Goal: Information Seeking & Learning: Learn about a topic

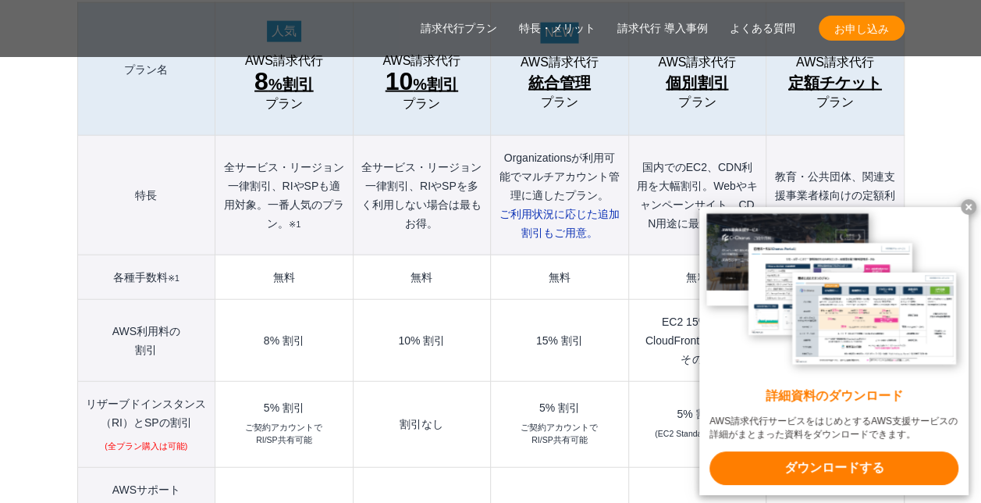
scroll to position [1795, 0]
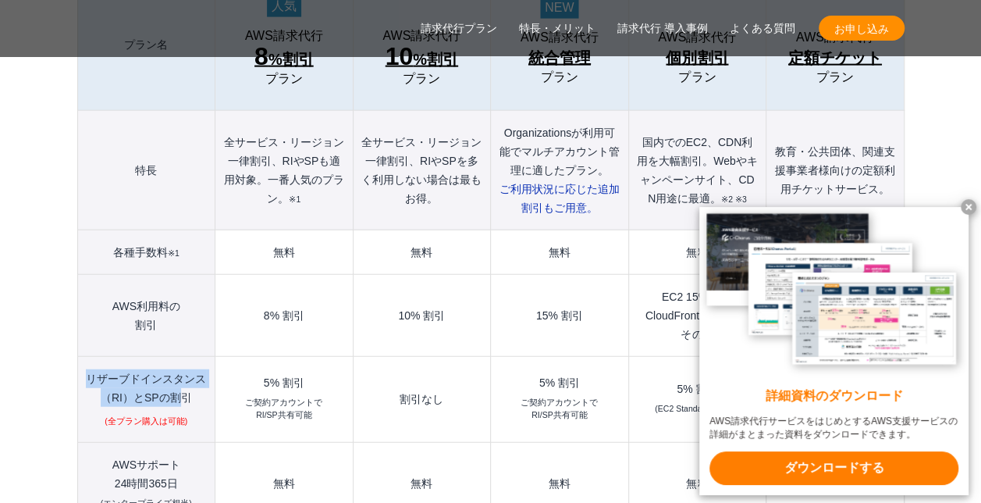
drag, startPoint x: 87, startPoint y: 342, endPoint x: 183, endPoint y: 365, distance: 98.7
click at [183, 365] on th "リザーブドインスタンス （RI）とSPの割引 (全プラン購入は可能)" at bounding box center [146, 400] width 138 height 86
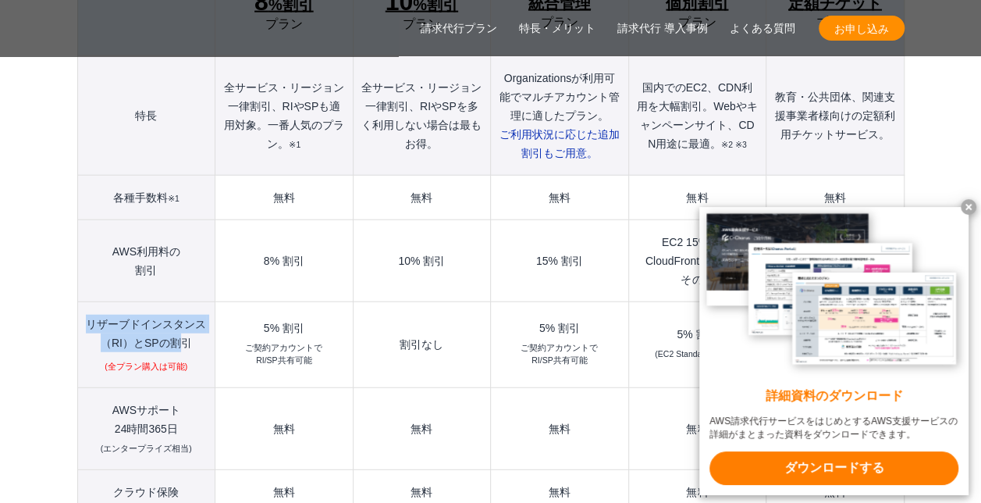
scroll to position [1874, 0]
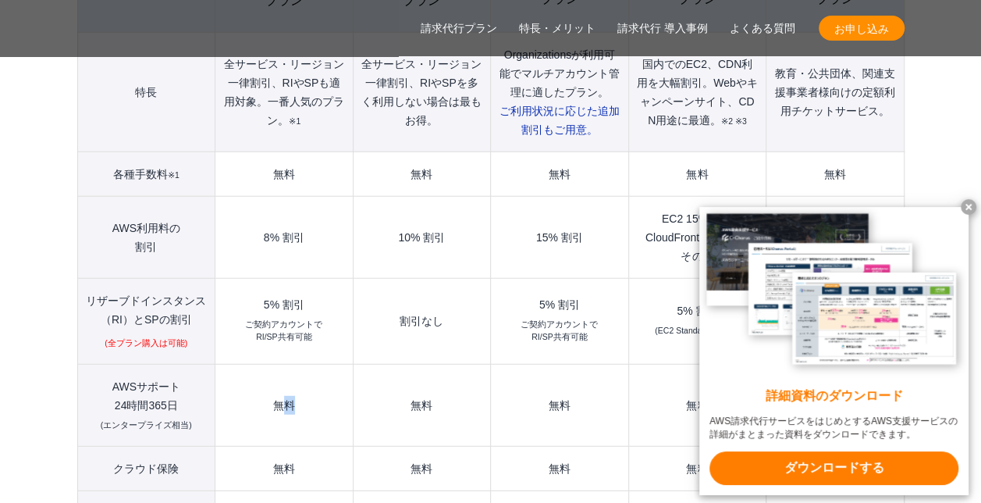
drag, startPoint x: 306, startPoint y: 372, endPoint x: 278, endPoint y: 373, distance: 28.1
click at [278, 373] on td "無料" at bounding box center [283, 405] width 137 height 82
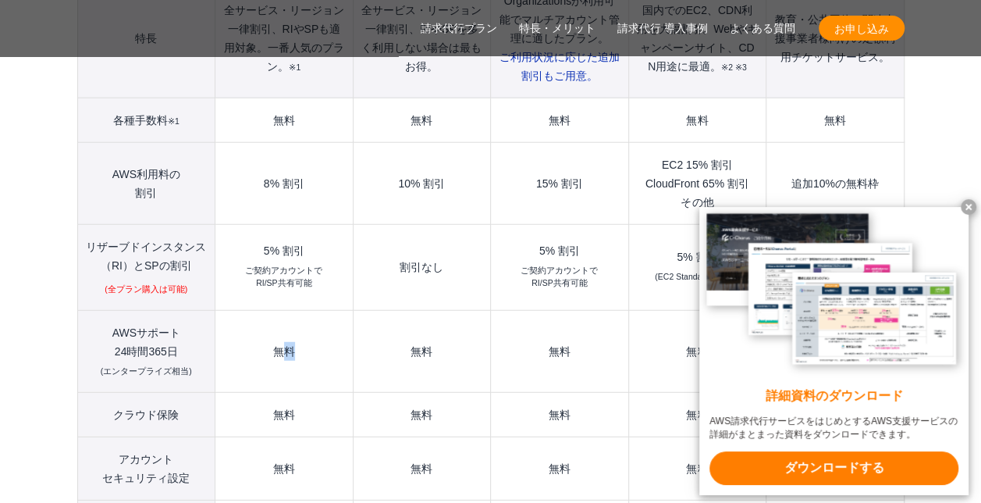
scroll to position [1952, 0]
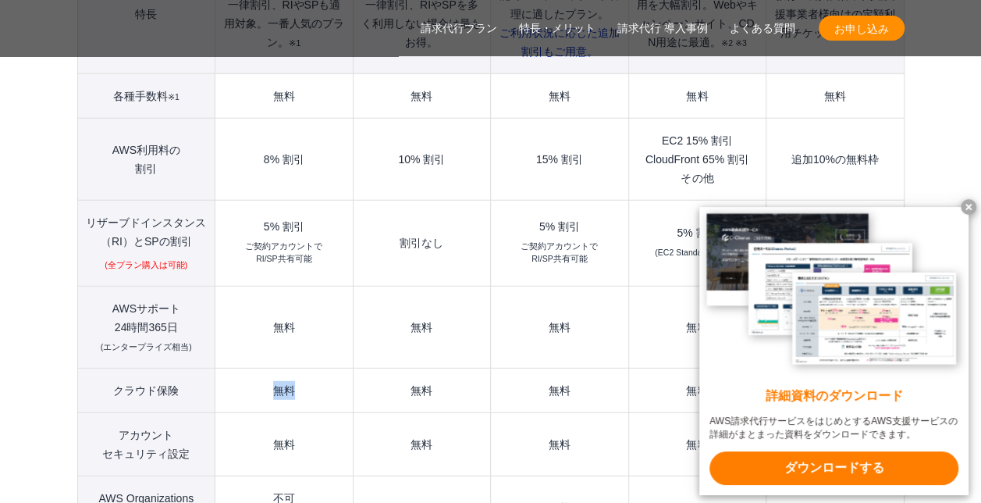
drag, startPoint x: 291, startPoint y: 362, endPoint x: 273, endPoint y: 362, distance: 18.0
click at [273, 368] on td "無料" at bounding box center [283, 390] width 137 height 44
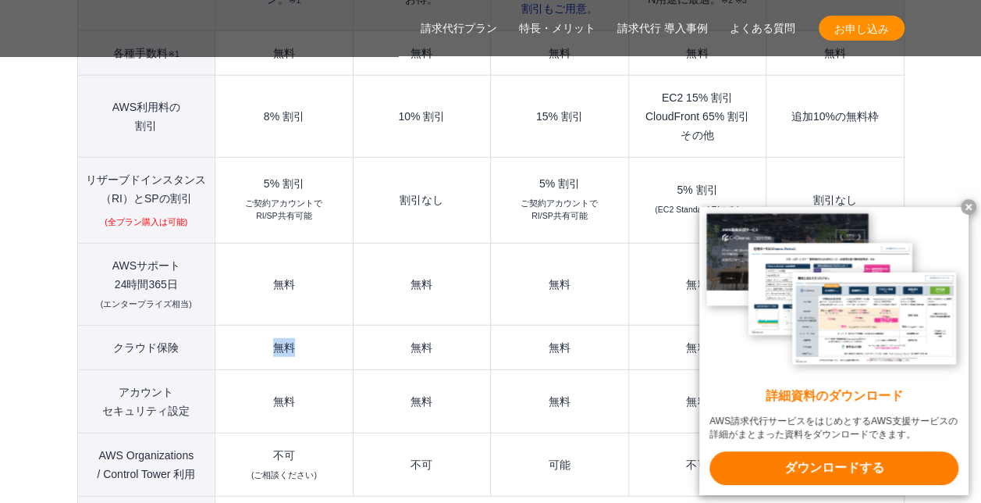
scroll to position [2030, 0]
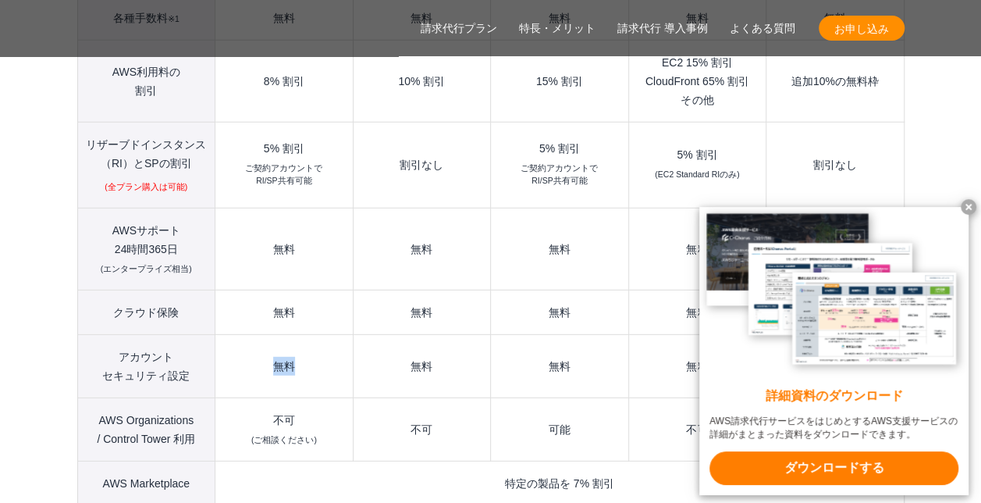
drag, startPoint x: 300, startPoint y: 347, endPoint x: 274, endPoint y: 348, distance: 25.8
click at [274, 348] on td "無料" at bounding box center [283, 365] width 137 height 63
drag, startPoint x: 274, startPoint y: 348, endPoint x: 262, endPoint y: 386, distance: 39.5
click at [262, 397] on td "不可 (ご相談ください)" at bounding box center [283, 428] width 137 height 63
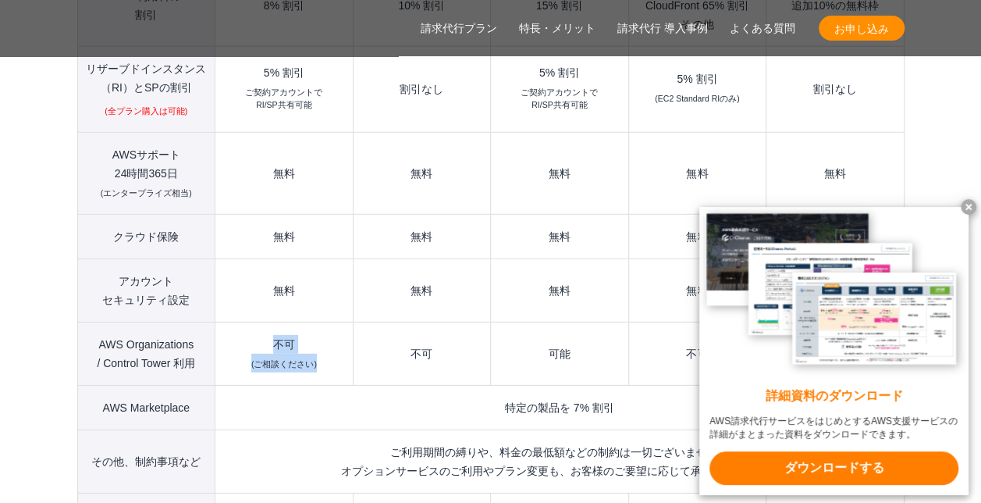
scroll to position [2108, 0]
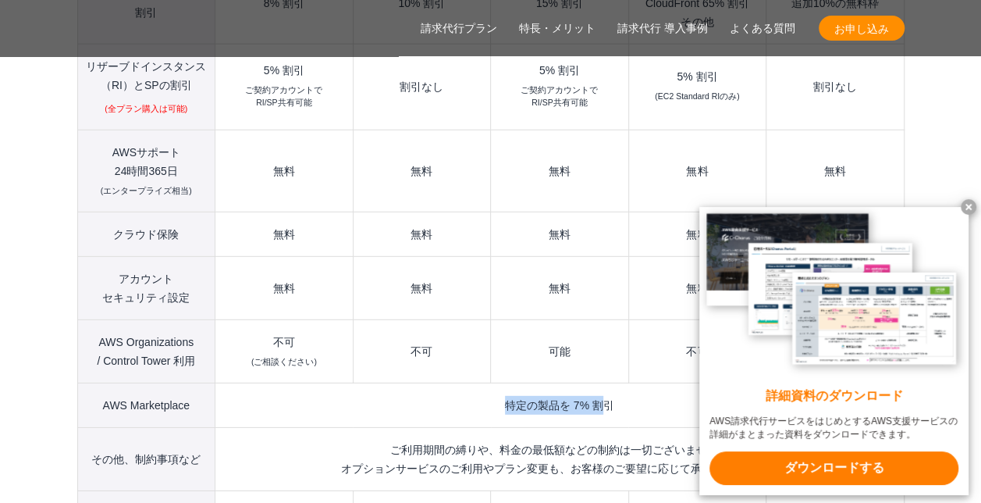
drag, startPoint x: 528, startPoint y: 372, endPoint x: 600, endPoint y: 372, distance: 71.0
click at [600, 383] on td "特定の製品を 7% 割引" at bounding box center [559, 405] width 689 height 44
click at [234, 383] on td "特定の製品を 7% 割引" at bounding box center [559, 405] width 689 height 44
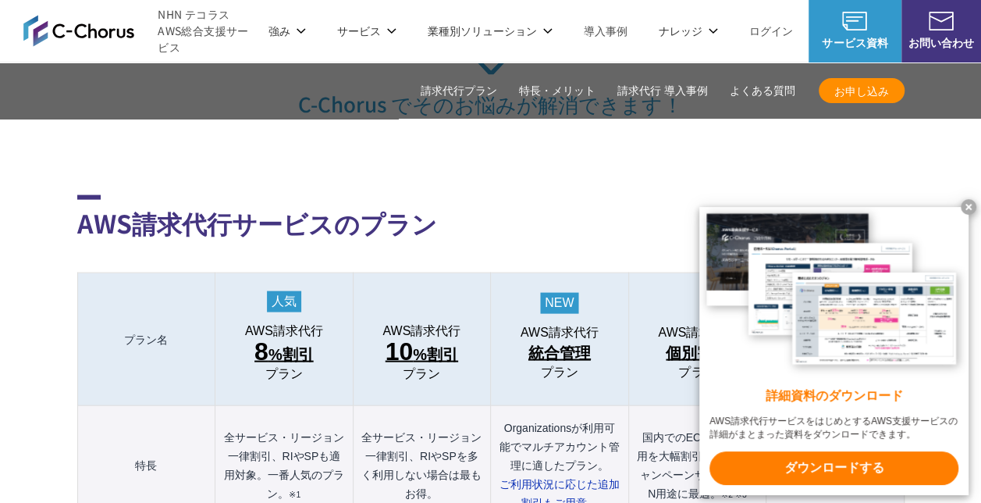
scroll to position [1483, 0]
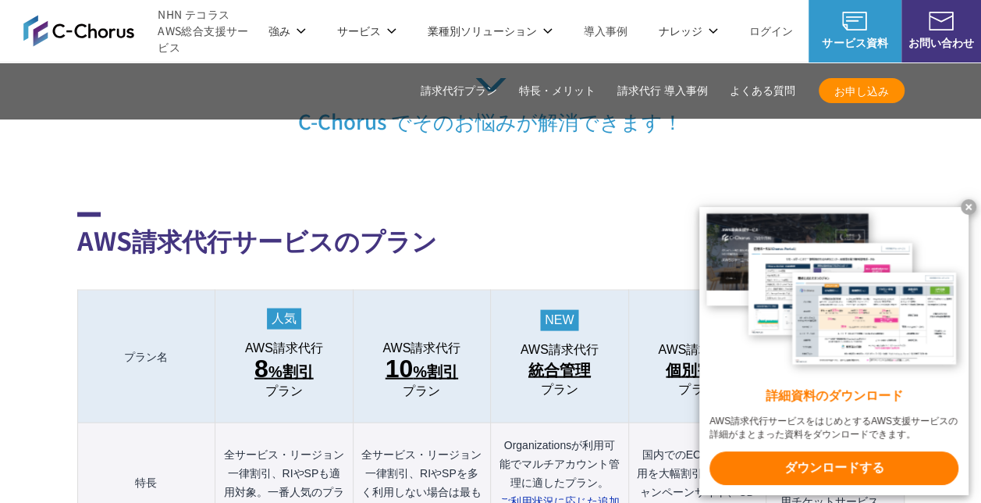
click at [968, 205] on x-t at bounding box center [969, 207] width 16 height 16
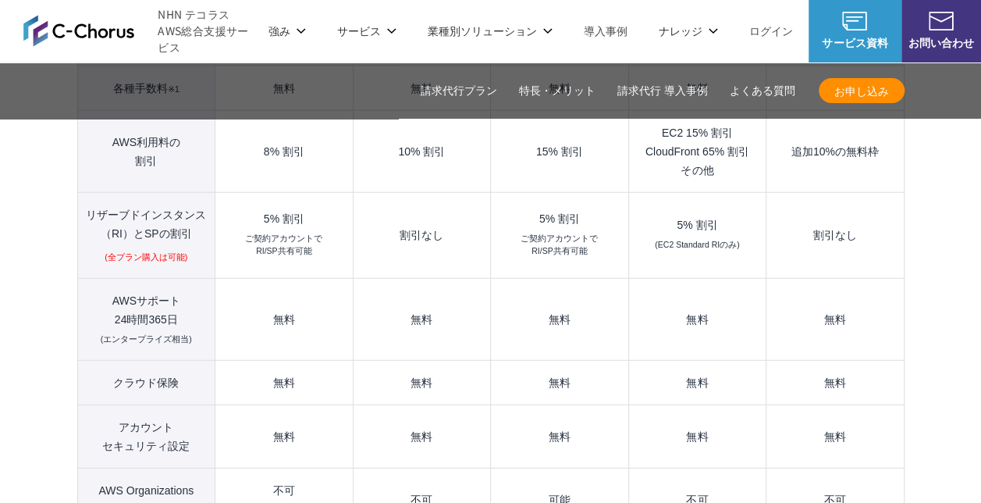
scroll to position [1952, 0]
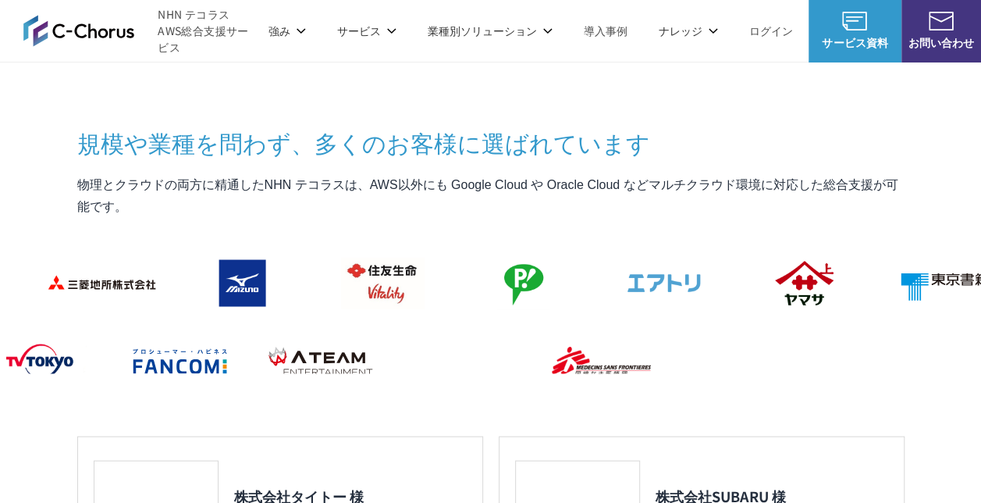
scroll to position [1171, 0]
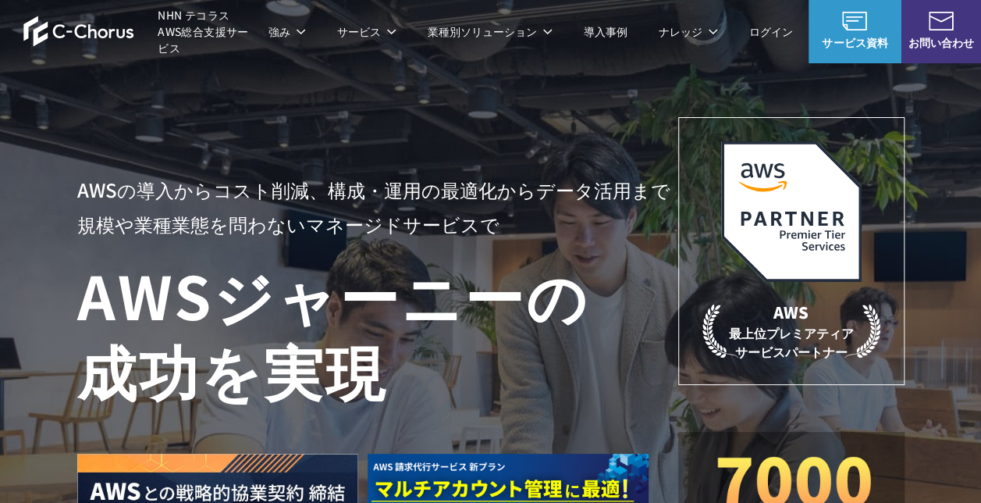
click at [383, 36] on p "サービス" at bounding box center [366, 31] width 59 height 16
click at [189, 128] on link "AWS請求代行サービス" at bounding box center [145, 133] width 110 height 16
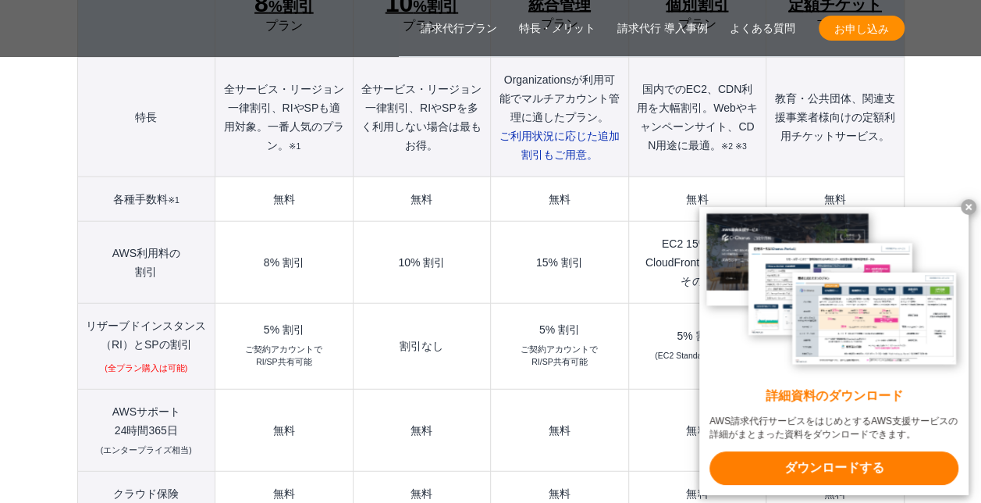
scroll to position [1874, 0]
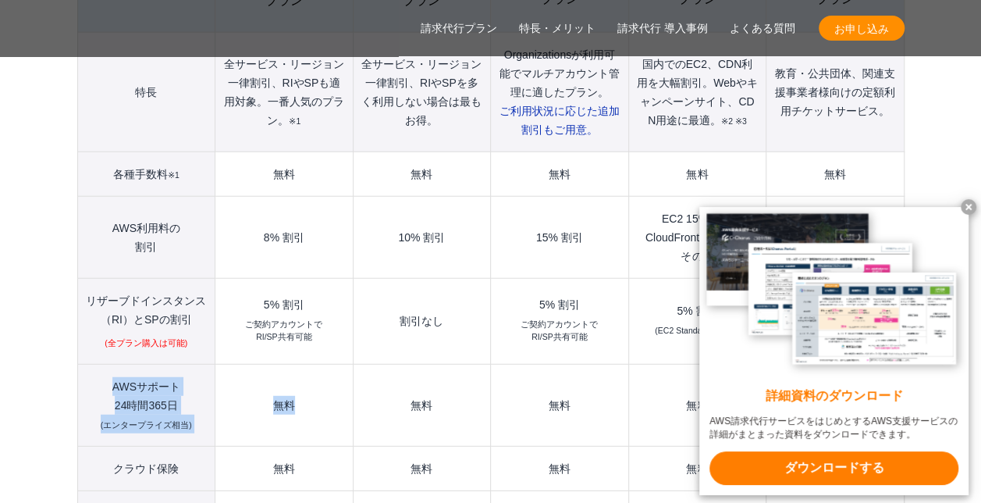
drag, startPoint x: 304, startPoint y: 372, endPoint x: 108, endPoint y: 358, distance: 196.4
click at [108, 364] on tr "AWSサポート 24時間365日 (エンタープライズ相当) 無料 無料 無料 無料 無料" at bounding box center [490, 405] width 827 height 82
copy tr "AWSサポート 24時間365日 (エンタープライズ相当) 無料"
click at [240, 364] on td "無料" at bounding box center [283, 405] width 137 height 82
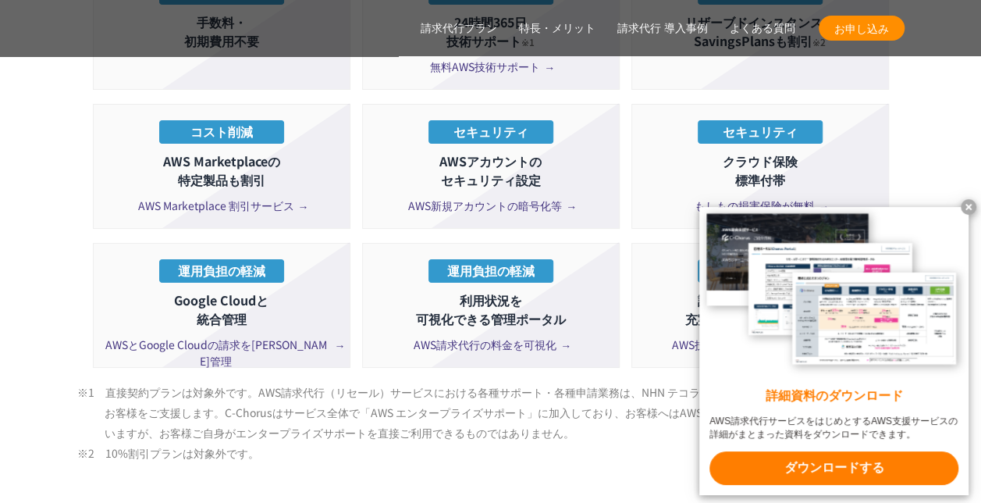
scroll to position [3045, 0]
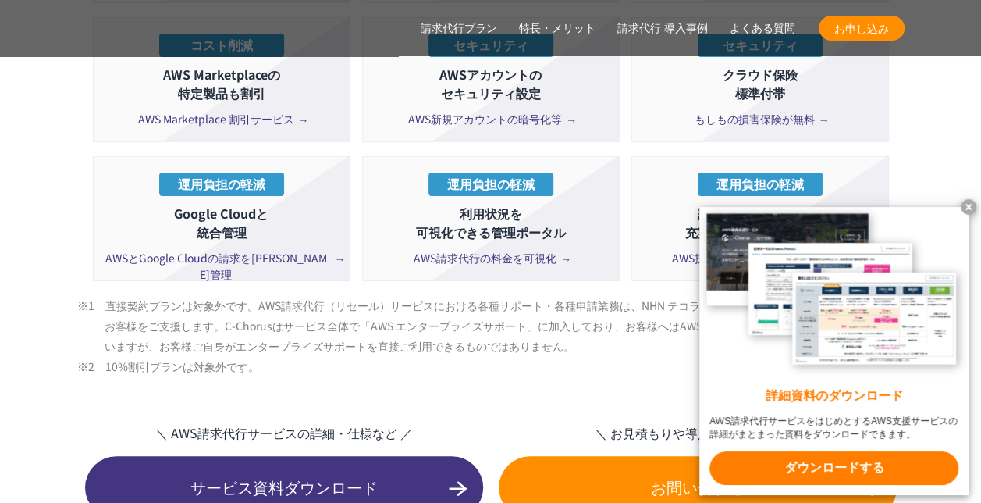
click at [966, 206] on x-t at bounding box center [969, 207] width 16 height 16
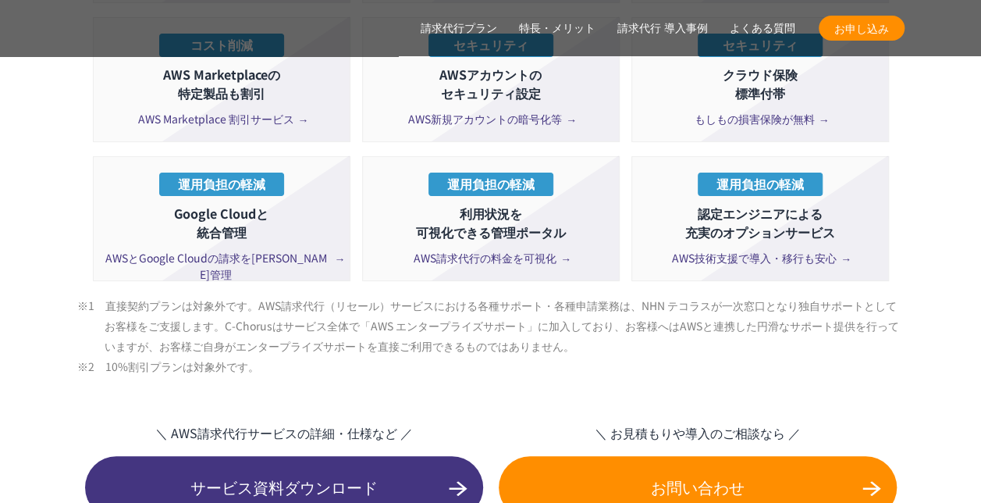
click at [703, 250] on span "AWS技術支援で導入・移行も安心" at bounding box center [760, 258] width 176 height 16
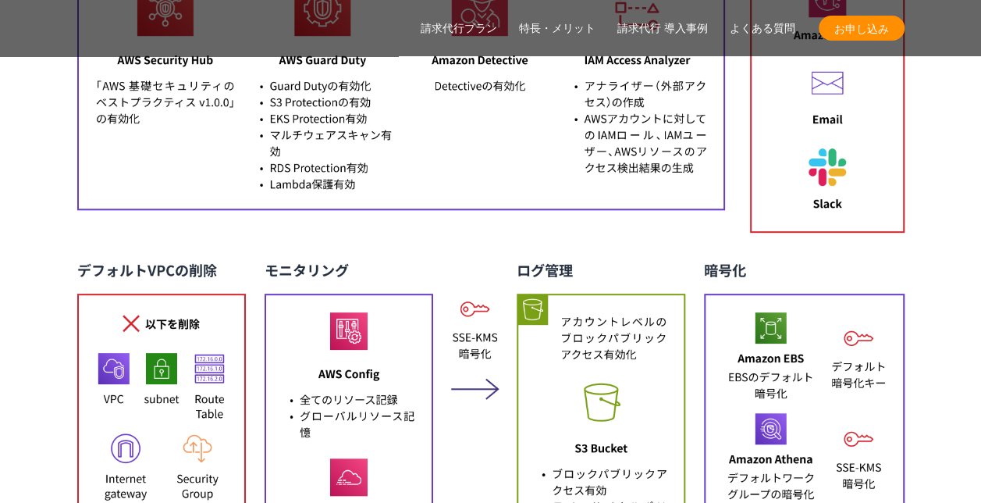
scroll to position [7393, 0]
